Goal: Check status: Check status

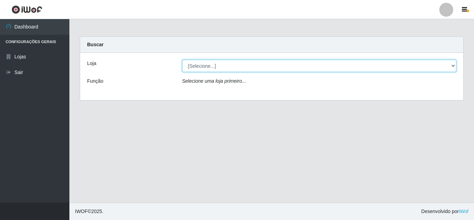
click at [262, 70] on select "[Selecione...] Rede Compras Supermercados - LOJA 5" at bounding box center [319, 66] width 274 height 12
select select "397"
click at [182, 60] on select "[Selecione...] Rede Compras Supermercados - LOJA 5" at bounding box center [319, 66] width 274 height 12
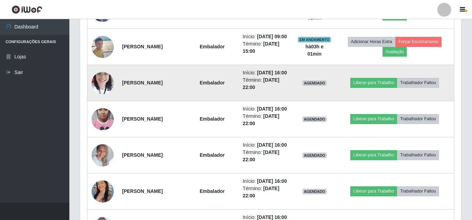
scroll to position [595, 0]
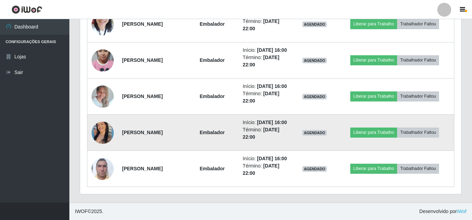
click at [112, 120] on img at bounding box center [103, 133] width 22 height 28
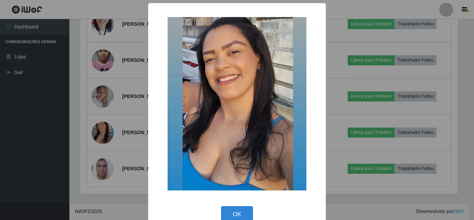
click at [110, 121] on div "× OK Cancel" at bounding box center [237, 110] width 474 height 220
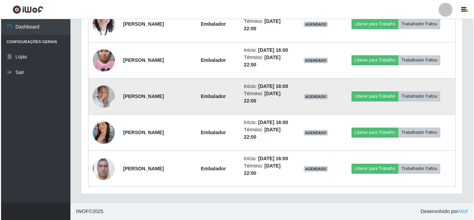
scroll to position [144, 381]
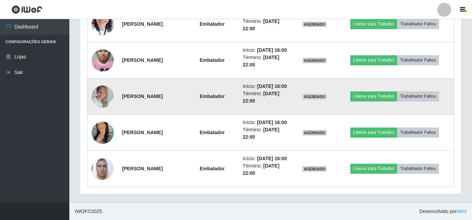
click at [106, 82] on img at bounding box center [103, 96] width 22 height 29
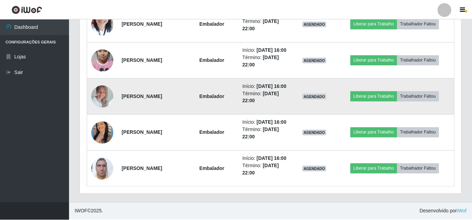
scroll to position [144, 378]
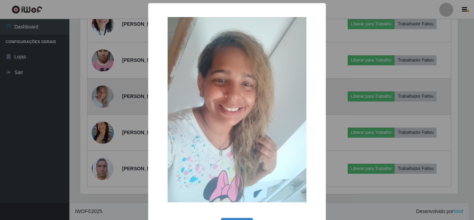
click at [106, 68] on div "× OK Cancel" at bounding box center [237, 110] width 474 height 220
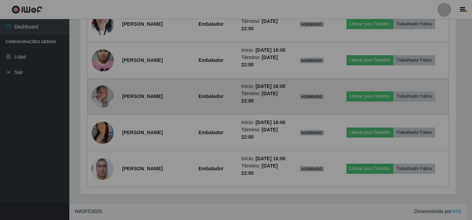
scroll to position [144, 381]
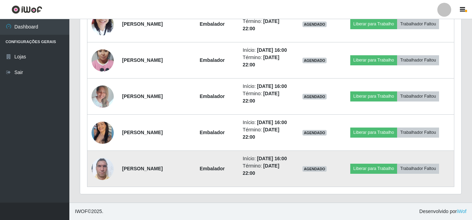
click at [101, 170] on img at bounding box center [103, 168] width 22 height 29
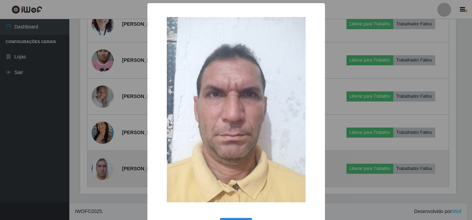
scroll to position [144, 378]
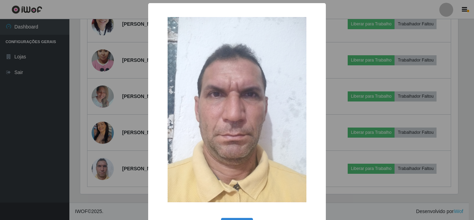
click at [94, 114] on div "× OK Cancel" at bounding box center [237, 110] width 474 height 220
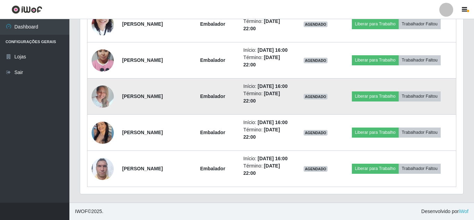
scroll to position [144, 381]
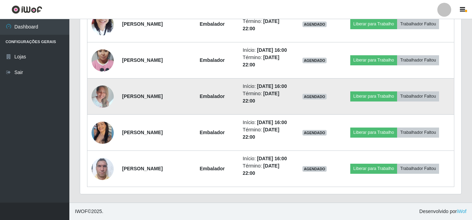
click at [116, 78] on td at bounding box center [102, 96] width 31 height 36
click at [107, 82] on img at bounding box center [103, 96] width 22 height 29
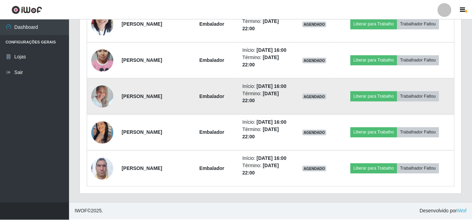
scroll to position [144, 378]
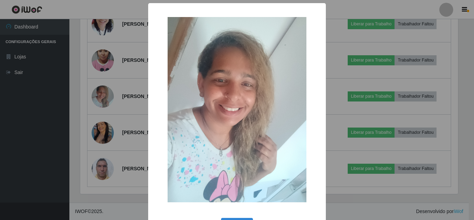
click at [99, 44] on div "× OK Cancel" at bounding box center [237, 110] width 474 height 220
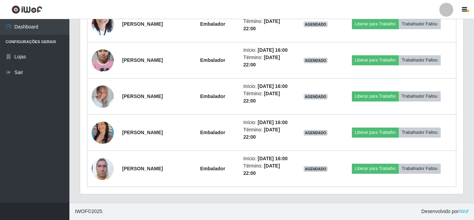
scroll to position [144, 381]
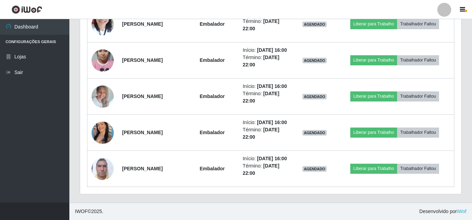
click at [97, 41] on img at bounding box center [103, 61] width 22 height 40
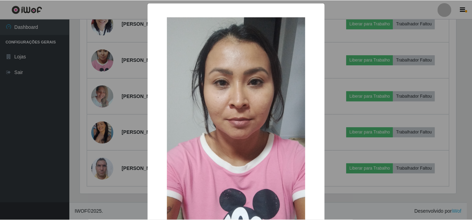
scroll to position [144, 378]
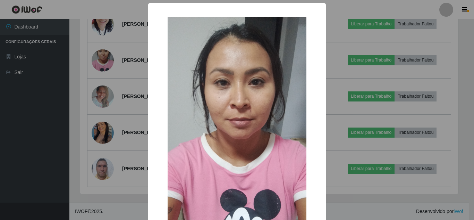
click at [99, 50] on div "× OK Cancel" at bounding box center [237, 110] width 474 height 220
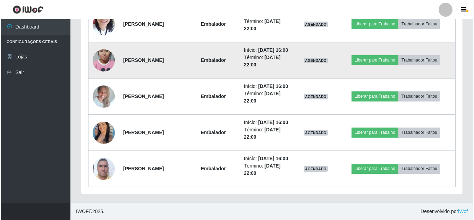
scroll to position [525, 0]
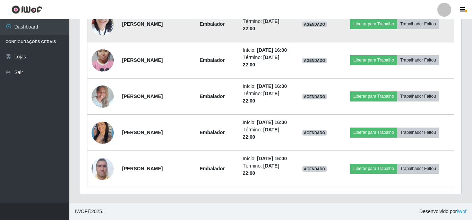
click at [106, 39] on img at bounding box center [103, 23] width 22 height 29
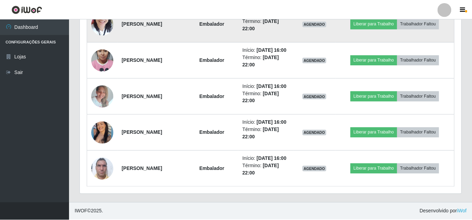
scroll to position [144, 378]
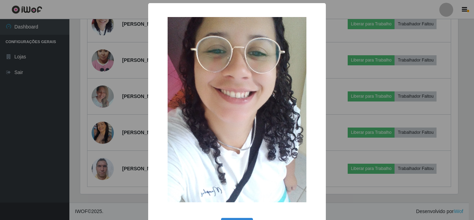
click at [129, 40] on div "× OK Cancel" at bounding box center [237, 110] width 474 height 220
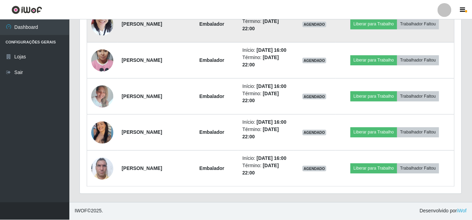
scroll to position [0, 0]
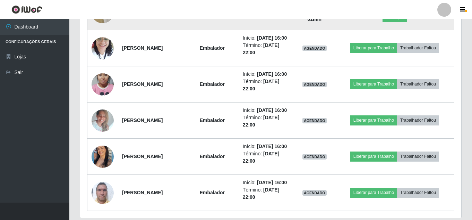
click at [105, 27] on img at bounding box center [103, 11] width 22 height 29
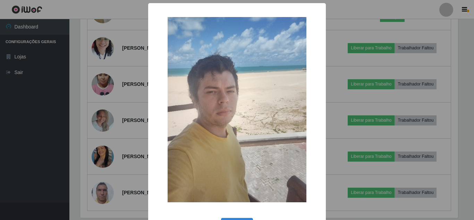
click at [112, 56] on div "× OK Cancel" at bounding box center [237, 110] width 474 height 220
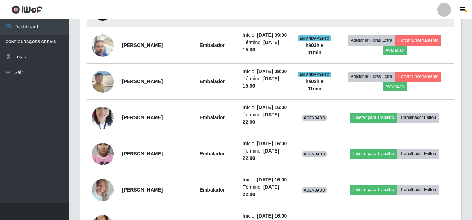
click at [106, 29] on img at bounding box center [103, 10] width 22 height 40
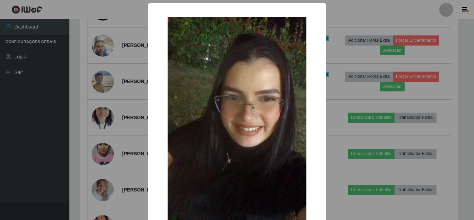
click at [112, 56] on div "× OK Cancel" at bounding box center [237, 110] width 474 height 220
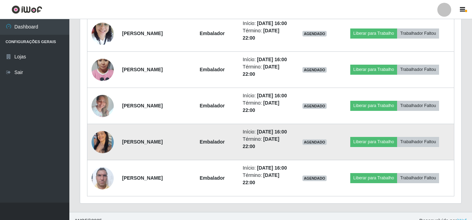
scroll to position [595, 0]
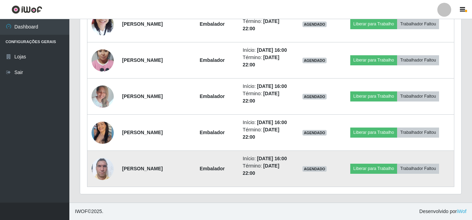
click at [106, 174] on img at bounding box center [103, 168] width 22 height 29
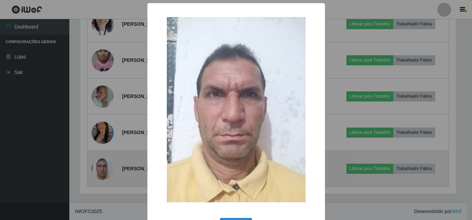
scroll to position [144, 378]
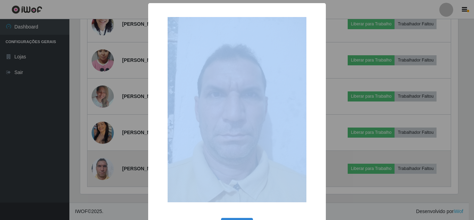
click at [106, 174] on div "× OK Cancel" at bounding box center [237, 110] width 474 height 220
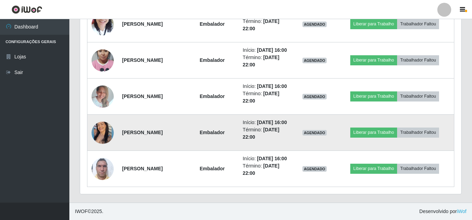
scroll to position [595, 0]
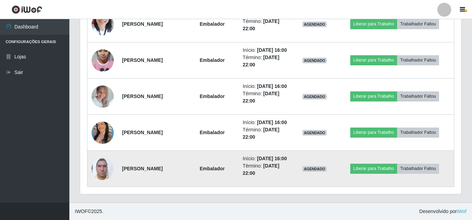
click at [104, 172] on img at bounding box center [103, 168] width 22 height 29
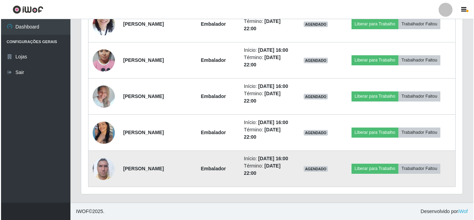
scroll to position [144, 378]
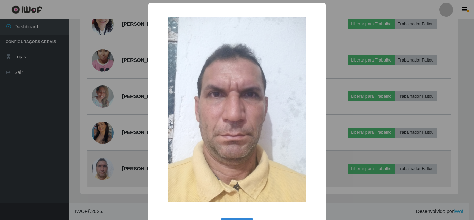
click at [104, 172] on div "× OK Cancel" at bounding box center [237, 110] width 474 height 220
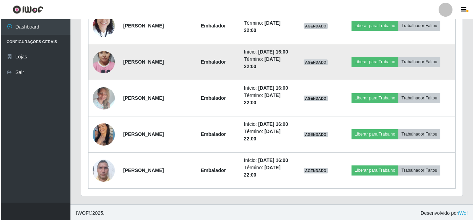
scroll to position [490, 0]
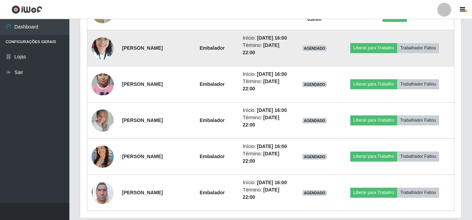
click at [99, 63] on img at bounding box center [103, 47] width 22 height 29
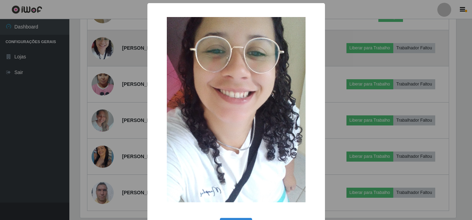
scroll to position [144, 378]
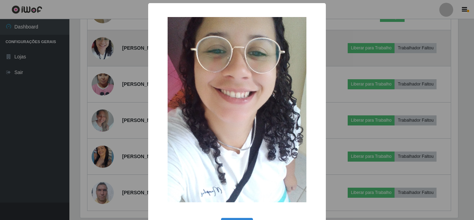
click at [99, 94] on div "× OK Cancel" at bounding box center [237, 110] width 474 height 220
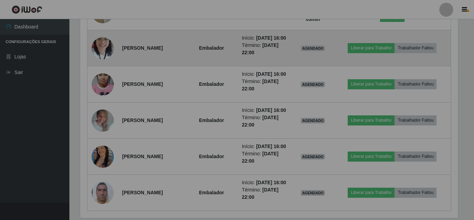
scroll to position [144, 381]
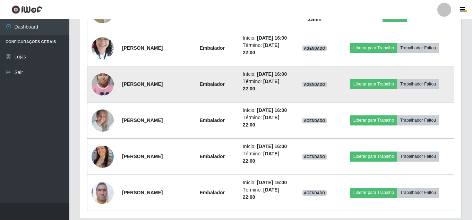
click at [106, 104] on img at bounding box center [103, 85] width 22 height 40
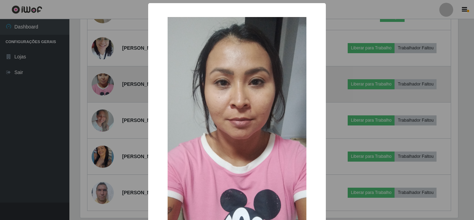
scroll to position [144, 378]
click at [106, 137] on div "× OK Cancel" at bounding box center [237, 110] width 474 height 220
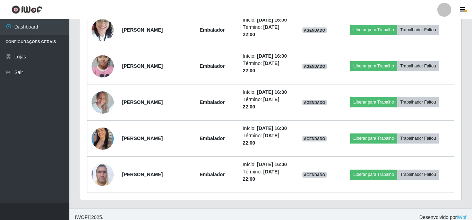
scroll to position [525, 0]
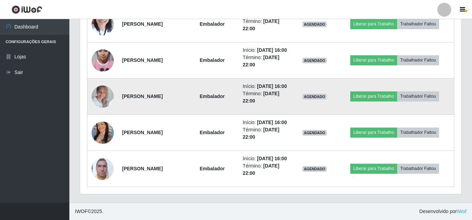
click at [105, 111] on img at bounding box center [103, 96] width 22 height 29
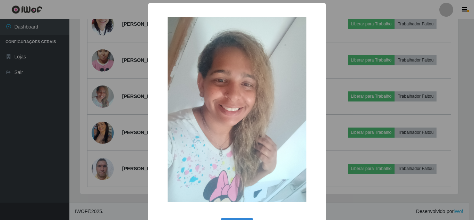
click at [104, 147] on div "× OK Cancel" at bounding box center [237, 110] width 474 height 220
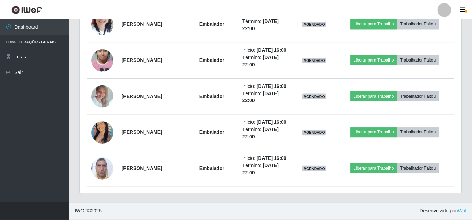
scroll to position [144, 381]
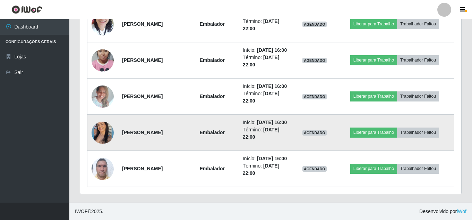
click at [96, 127] on img at bounding box center [103, 133] width 22 height 28
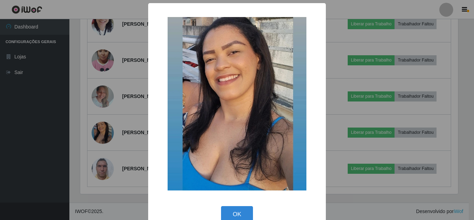
drag, startPoint x: 95, startPoint y: 126, endPoint x: 88, endPoint y: 125, distance: 6.7
click at [88, 125] on div "× OK Cancel" at bounding box center [237, 110] width 474 height 220
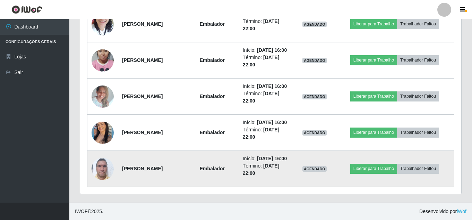
click at [97, 170] on img at bounding box center [103, 168] width 22 height 29
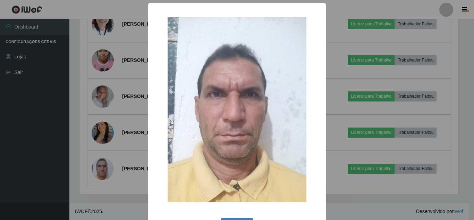
click at [102, 167] on div "× OK Cancel" at bounding box center [237, 110] width 474 height 220
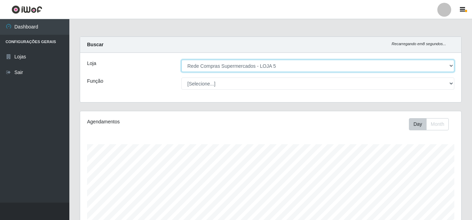
click at [261, 69] on select "[Selecione...] Rede Compras Supermercados - LOJA 5" at bounding box center [317, 66] width 273 height 12
click at [261, 68] on select "[Selecione...] Rede Compras Supermercados - LOJA 5" at bounding box center [317, 66] width 273 height 12
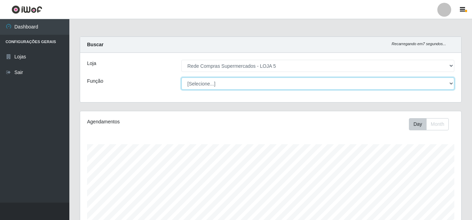
click at [258, 83] on select "[Selecione...] ASG ASG + ASG ++ Auxiliar de Depósito Auxiliar de Depósito + Aux…" at bounding box center [317, 83] width 273 height 12
click at [236, 84] on select "[Selecione...] ASG ASG + ASG ++ Auxiliar de Depósito Auxiliar de Depósito + Aux…" at bounding box center [317, 83] width 273 height 12
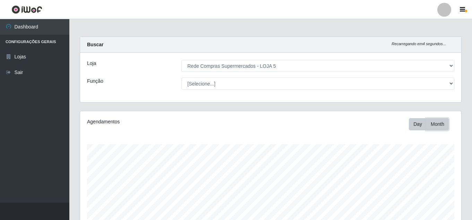
click at [427, 125] on button "Month" at bounding box center [437, 124] width 23 height 12
click at [412, 122] on button "Day" at bounding box center [418, 124] width 18 height 12
drag, startPoint x: 383, startPoint y: 11, endPoint x: 324, endPoint y: 0, distance: 60.2
click at [383, 11] on header "Perfil Alterar Senha Sair" at bounding box center [236, 9] width 472 height 19
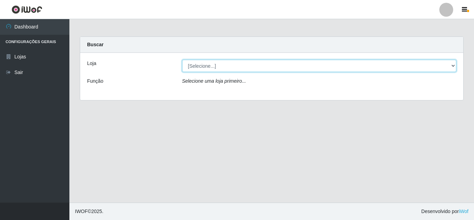
click at [260, 70] on select "[Selecione...] Rede Compras Supermercados - LOJA 5" at bounding box center [319, 66] width 274 height 12
click at [258, 70] on select "[Selecione...] Rede Compras Supermercados - LOJA 5" at bounding box center [319, 66] width 274 height 12
select select "397"
click at [182, 60] on select "[Selecione...] Rede Compras Supermercados - LOJA 5" at bounding box center [319, 66] width 274 height 12
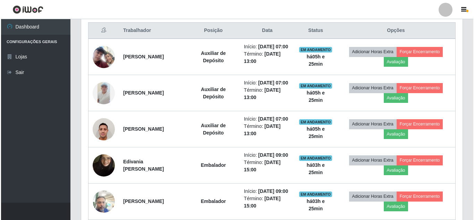
scroll to position [278, 0]
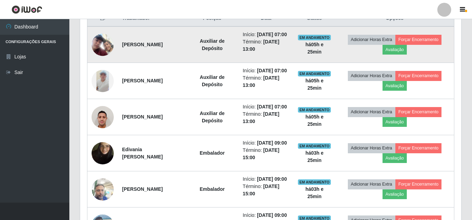
click at [108, 54] on img at bounding box center [103, 45] width 22 height 22
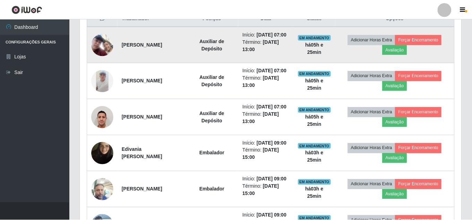
scroll to position [144, 378]
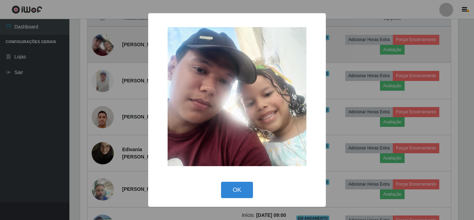
click at [108, 54] on div "× OK Cancel" at bounding box center [237, 110] width 474 height 220
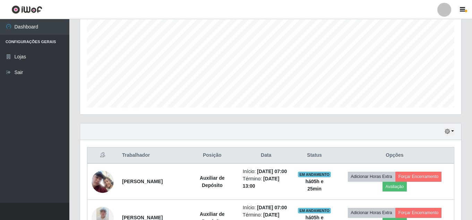
scroll to position [139, 0]
